Goal: Task Accomplishment & Management: Manage account settings

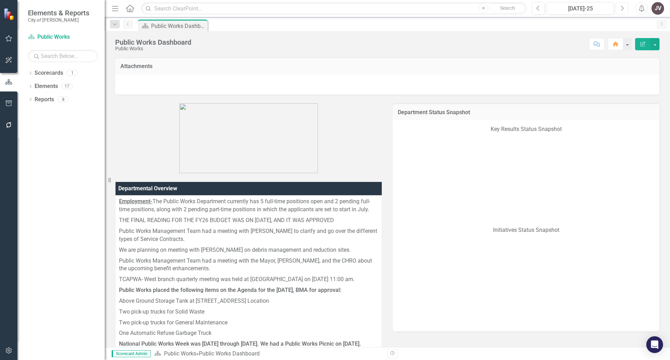
click at [624, 10] on icon "Next" at bounding box center [622, 8] width 4 height 6
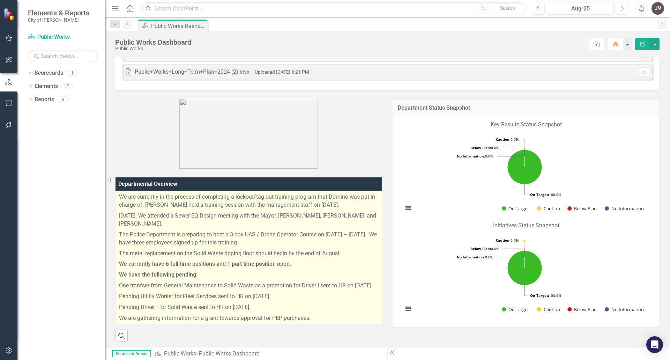
scroll to position [174, 0]
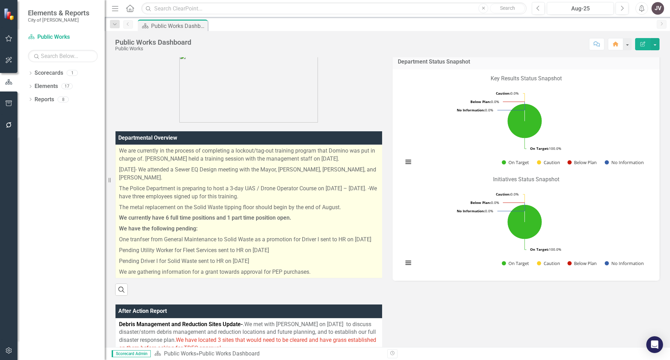
click at [313, 225] on p "We have the following pending:" at bounding box center [250, 228] width 262 height 11
click at [313, 223] on p "We have the following pending:" at bounding box center [250, 228] width 262 height 11
click at [340, 202] on p "The metal replacement on the Solid Waste tipping floor should begin by the end …" at bounding box center [250, 207] width 262 height 11
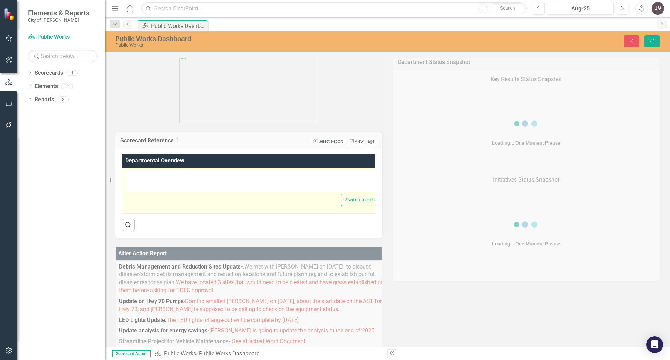
type textarea "<p>We are currently in the process of completing a lockout/tag-out training pro…"
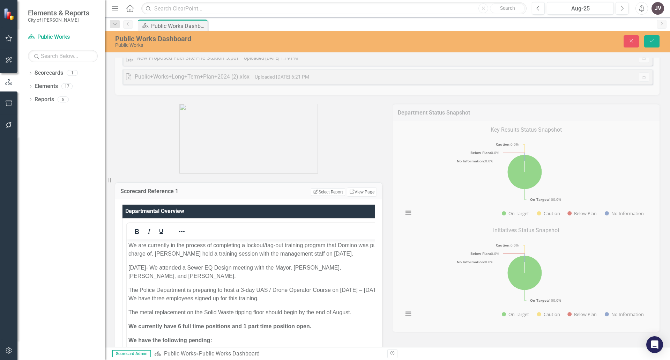
scroll to position [140, 0]
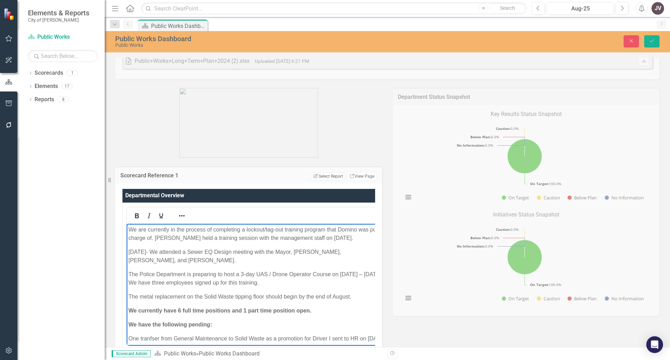
click at [357, 237] on p "We are currently in the process of completing a lockout/tag-out training progra…" at bounding box center [258, 233] width 261 height 17
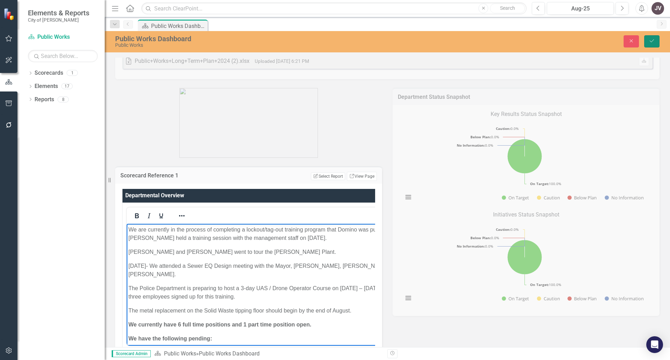
click at [656, 42] on button "Save" at bounding box center [651, 41] width 15 height 12
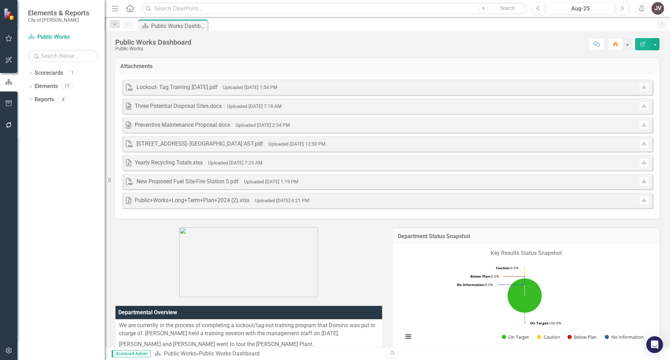
click at [659, 8] on div "JV" at bounding box center [658, 8] width 13 height 13
click at [632, 85] on link "Logout Log Out" at bounding box center [636, 88] width 55 height 13
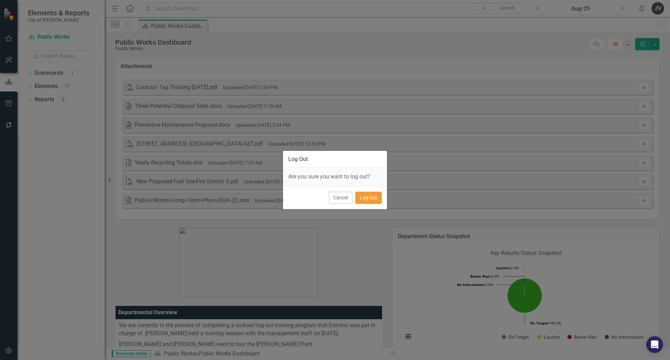
click at [373, 201] on button "Log Out" at bounding box center [368, 198] width 27 height 12
